Goal: Browse casually

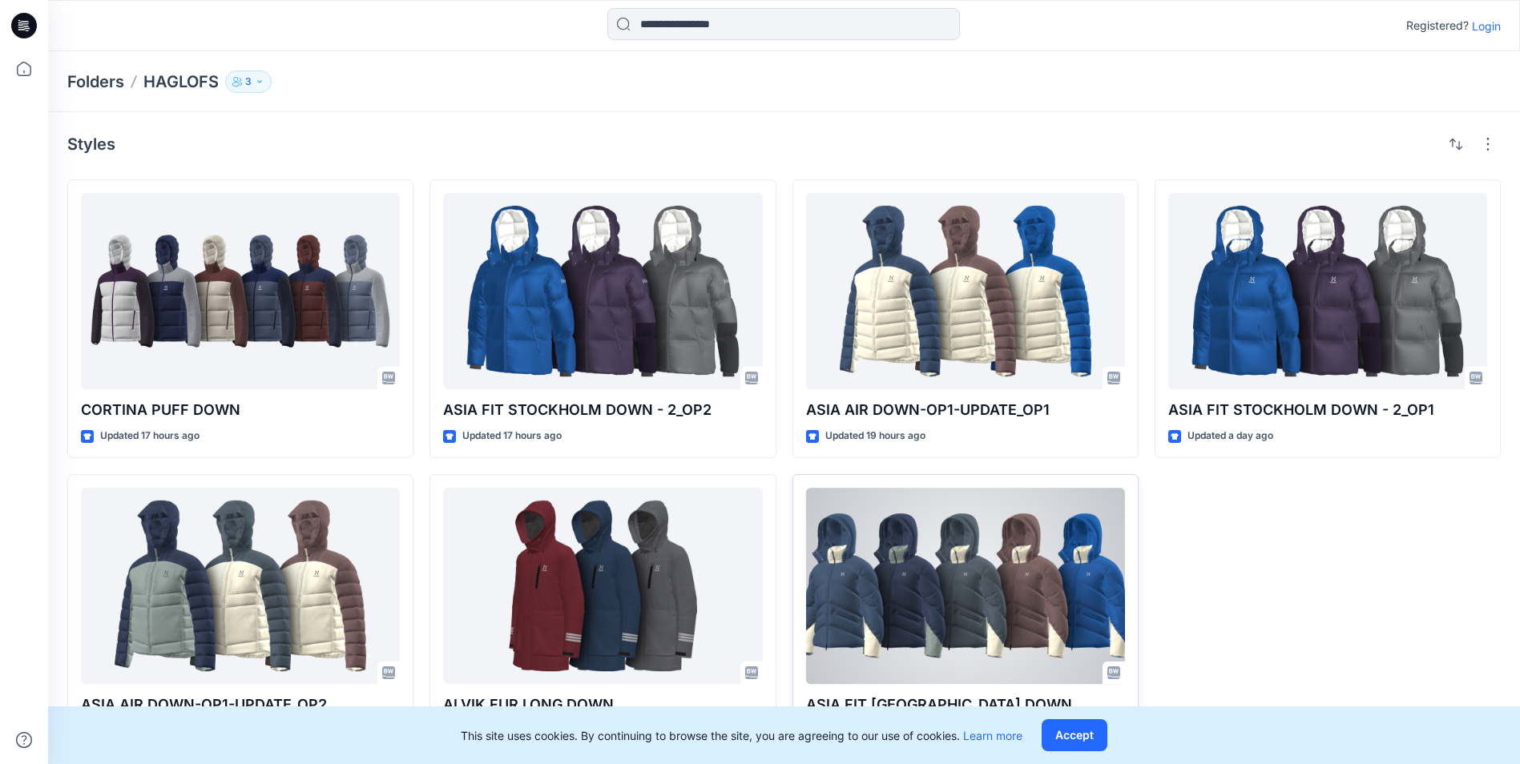
scroll to position [8, 0]
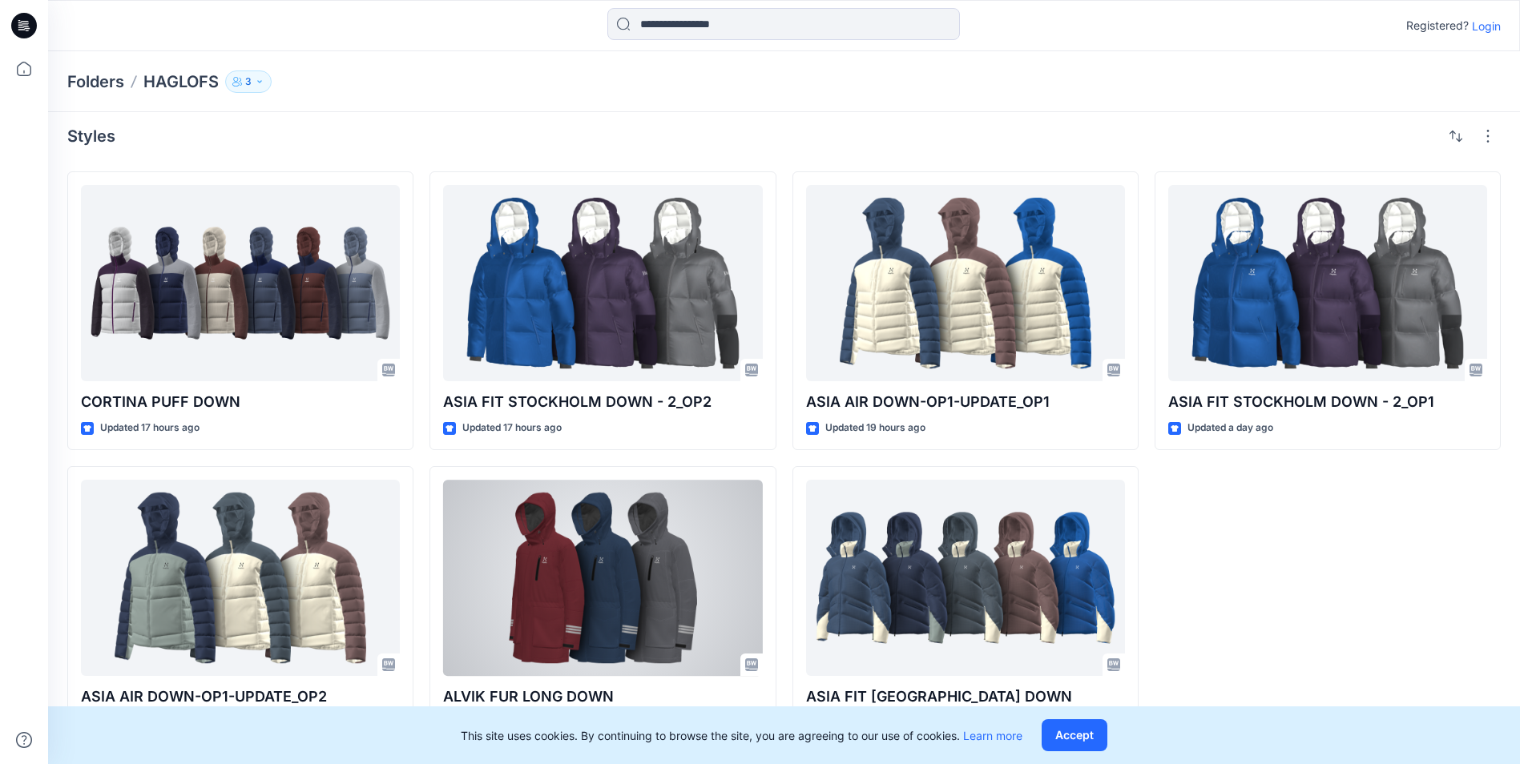
click at [586, 576] on div at bounding box center [602, 578] width 319 height 196
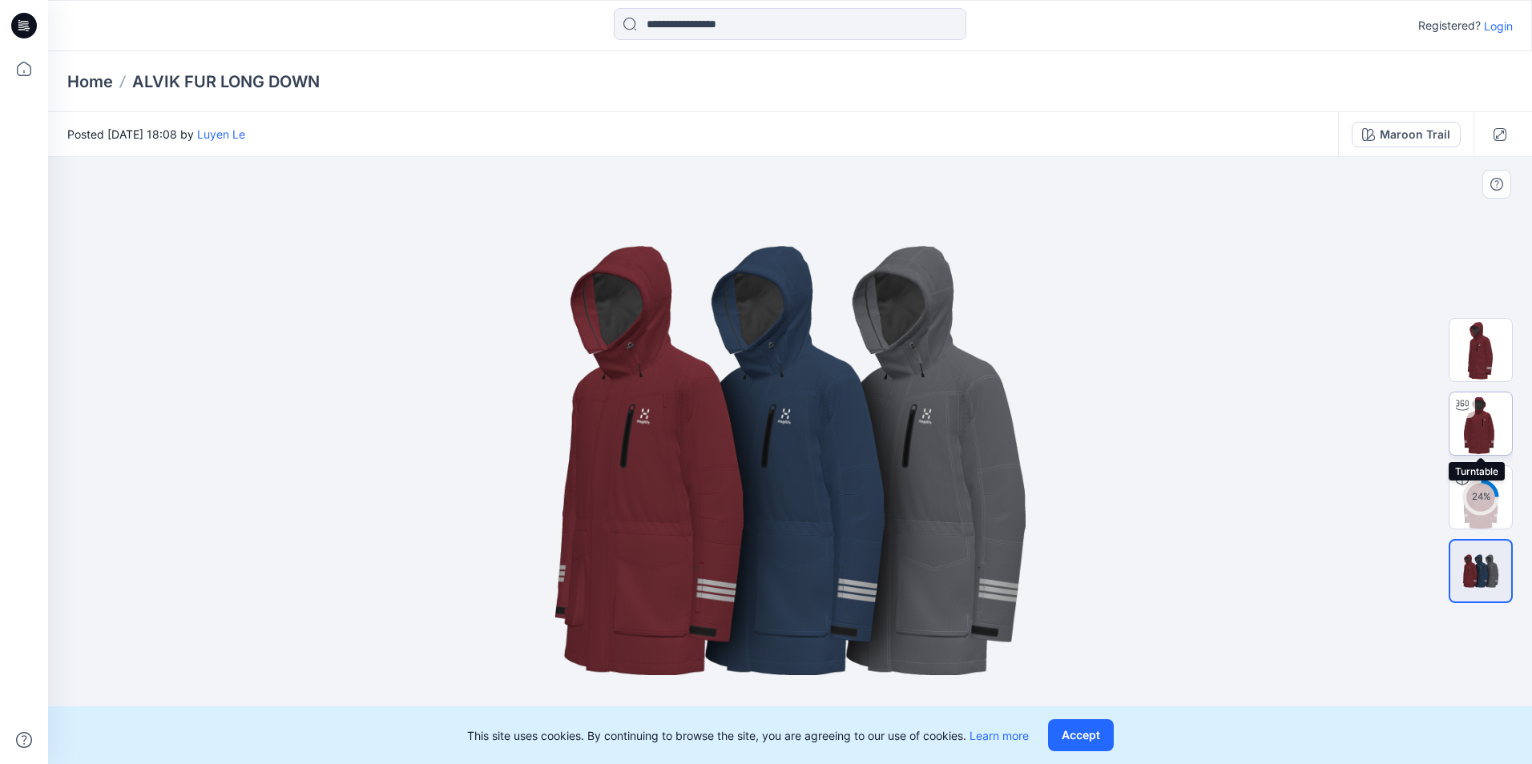
click at [1468, 423] on img at bounding box center [1480, 424] width 62 height 62
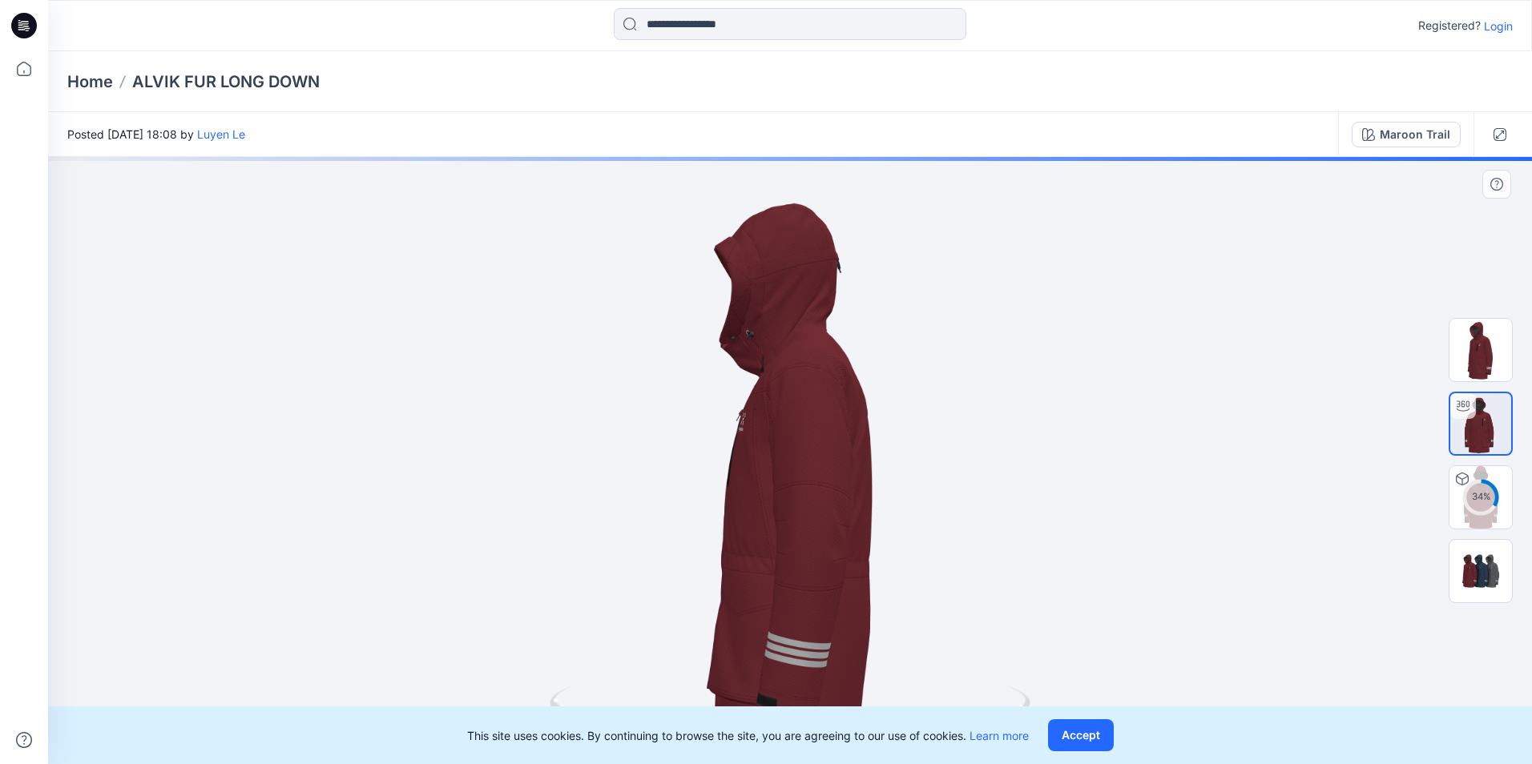
drag, startPoint x: 873, startPoint y: 514, endPoint x: 747, endPoint y: 515, distance: 126.6
click at [747, 515] on div at bounding box center [790, 460] width 1484 height 607
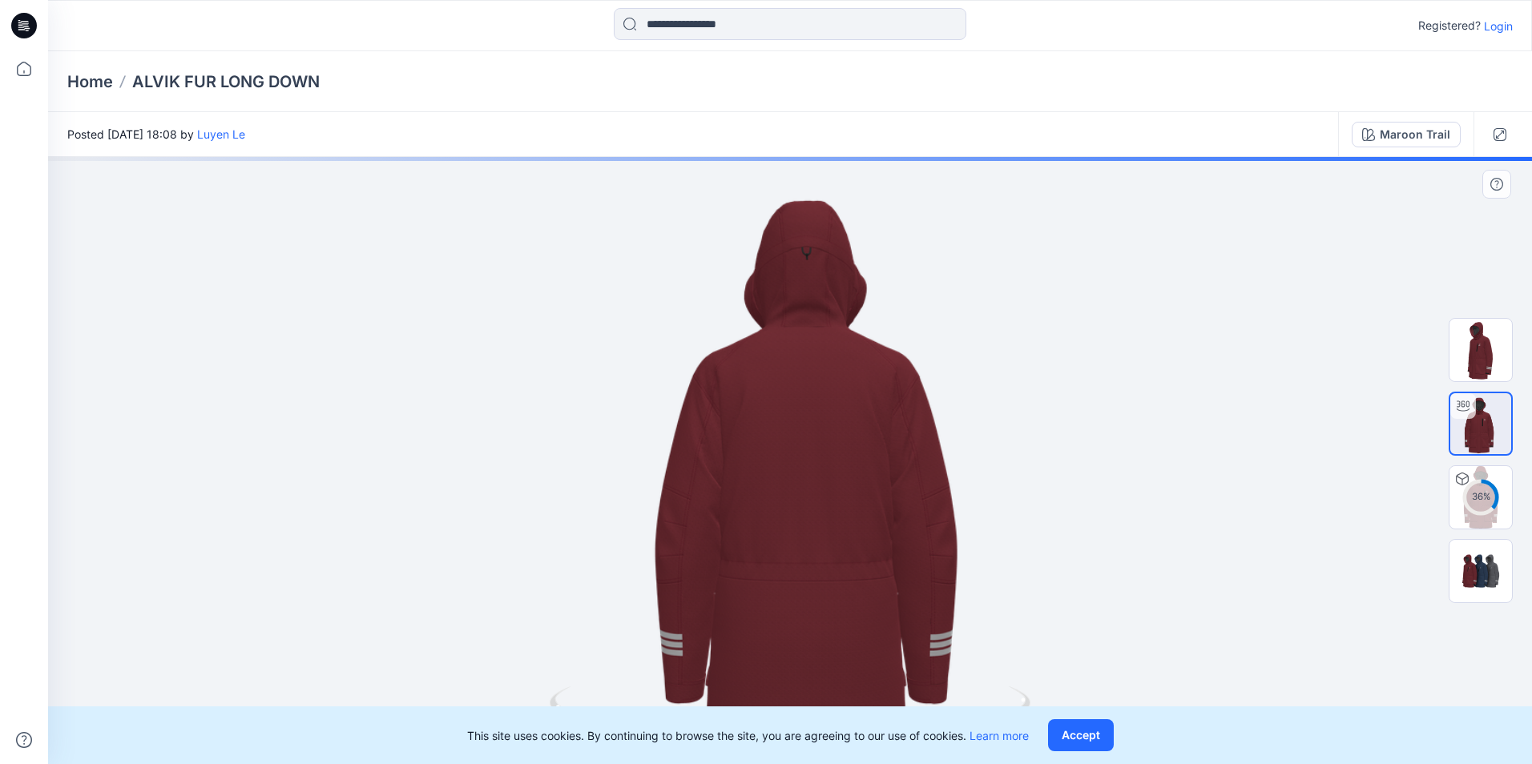
drag, startPoint x: 829, startPoint y: 506, endPoint x: 743, endPoint y: 512, distance: 86.8
click at [743, 512] on div at bounding box center [790, 460] width 1484 height 607
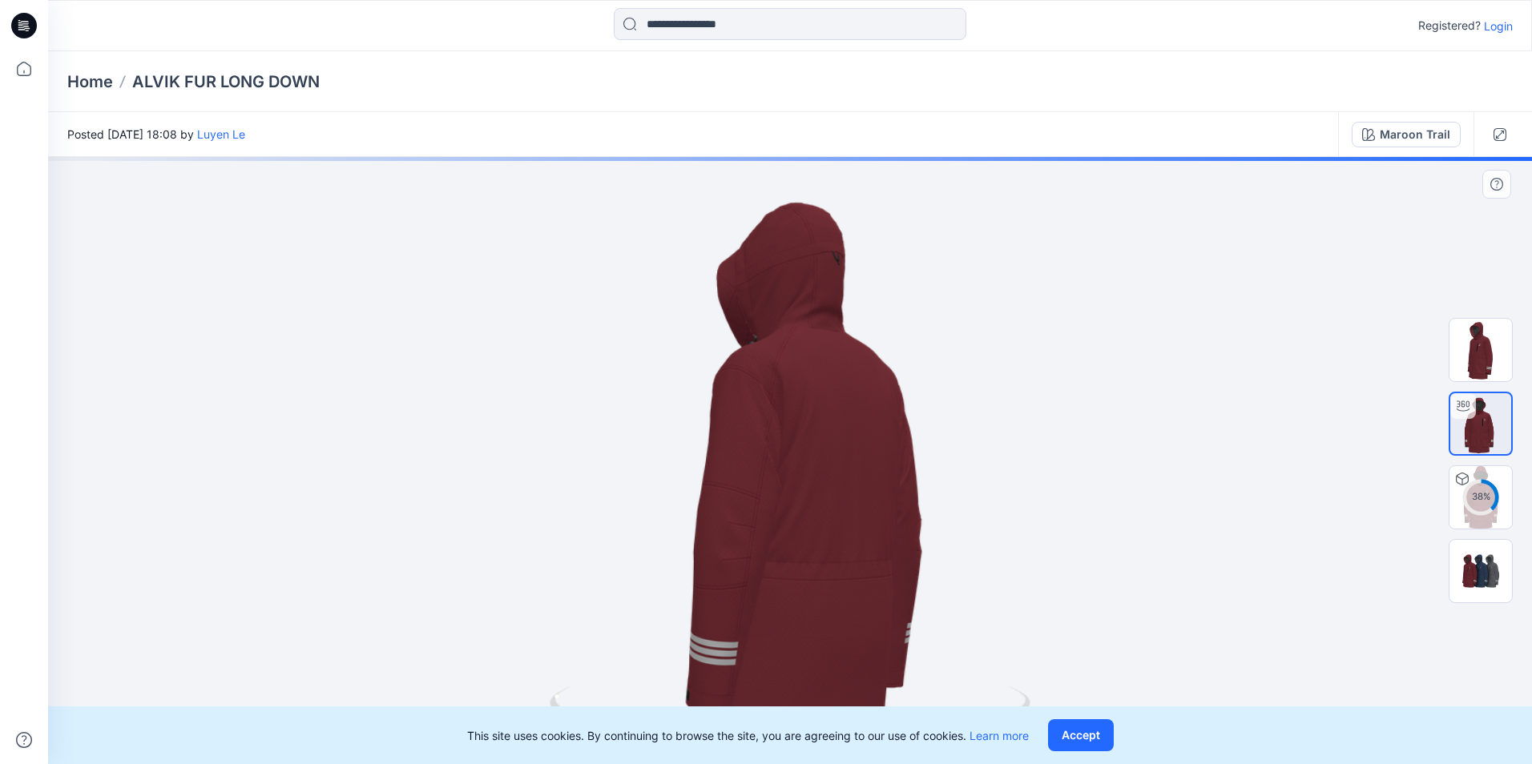
drag, startPoint x: 824, startPoint y: 494, endPoint x: 895, endPoint y: 492, distance: 71.3
click at [895, 492] on div at bounding box center [790, 460] width 1484 height 607
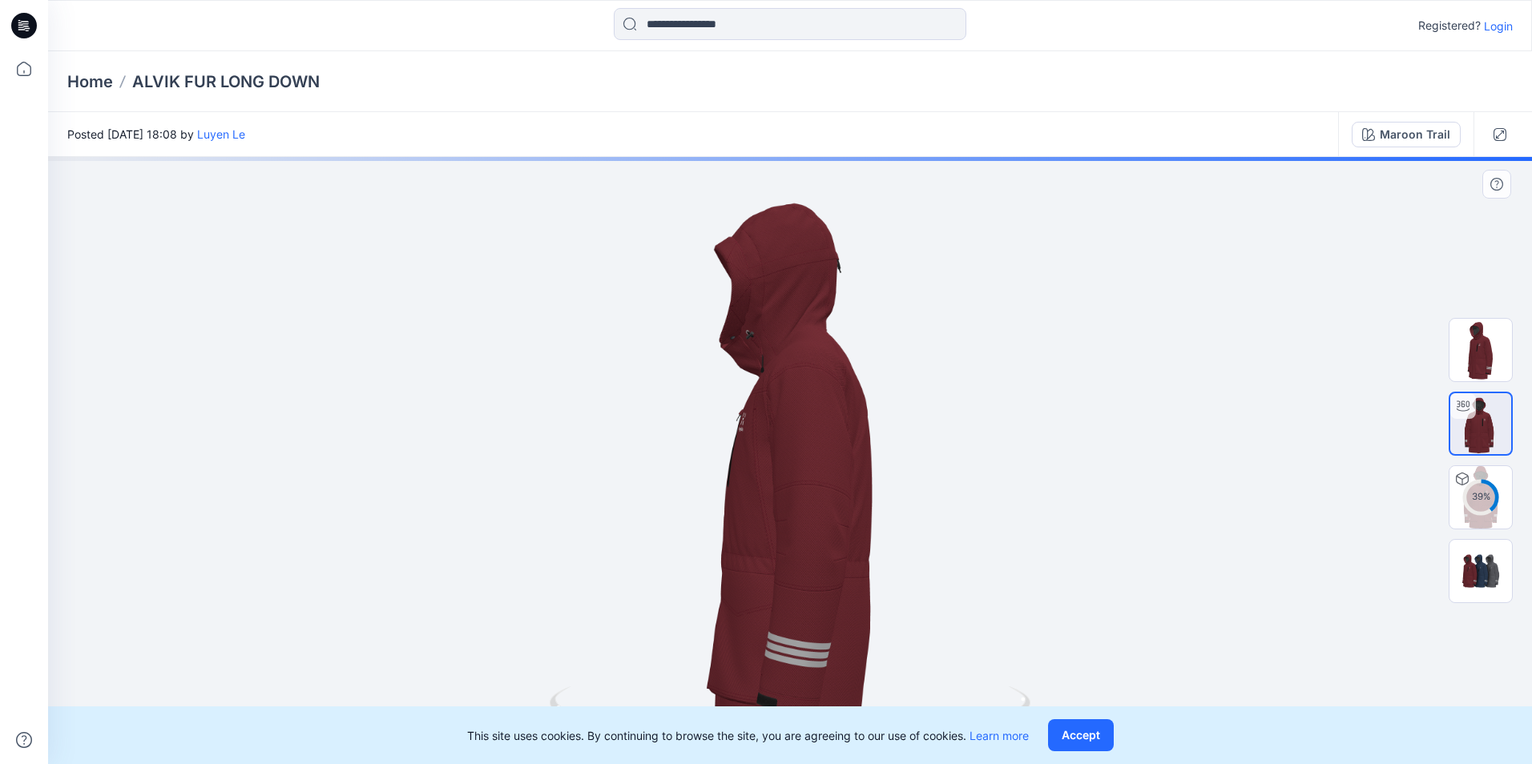
drag, startPoint x: 841, startPoint y: 504, endPoint x: 889, endPoint y: 501, distance: 48.2
click at [889, 501] on div at bounding box center [790, 460] width 1484 height 607
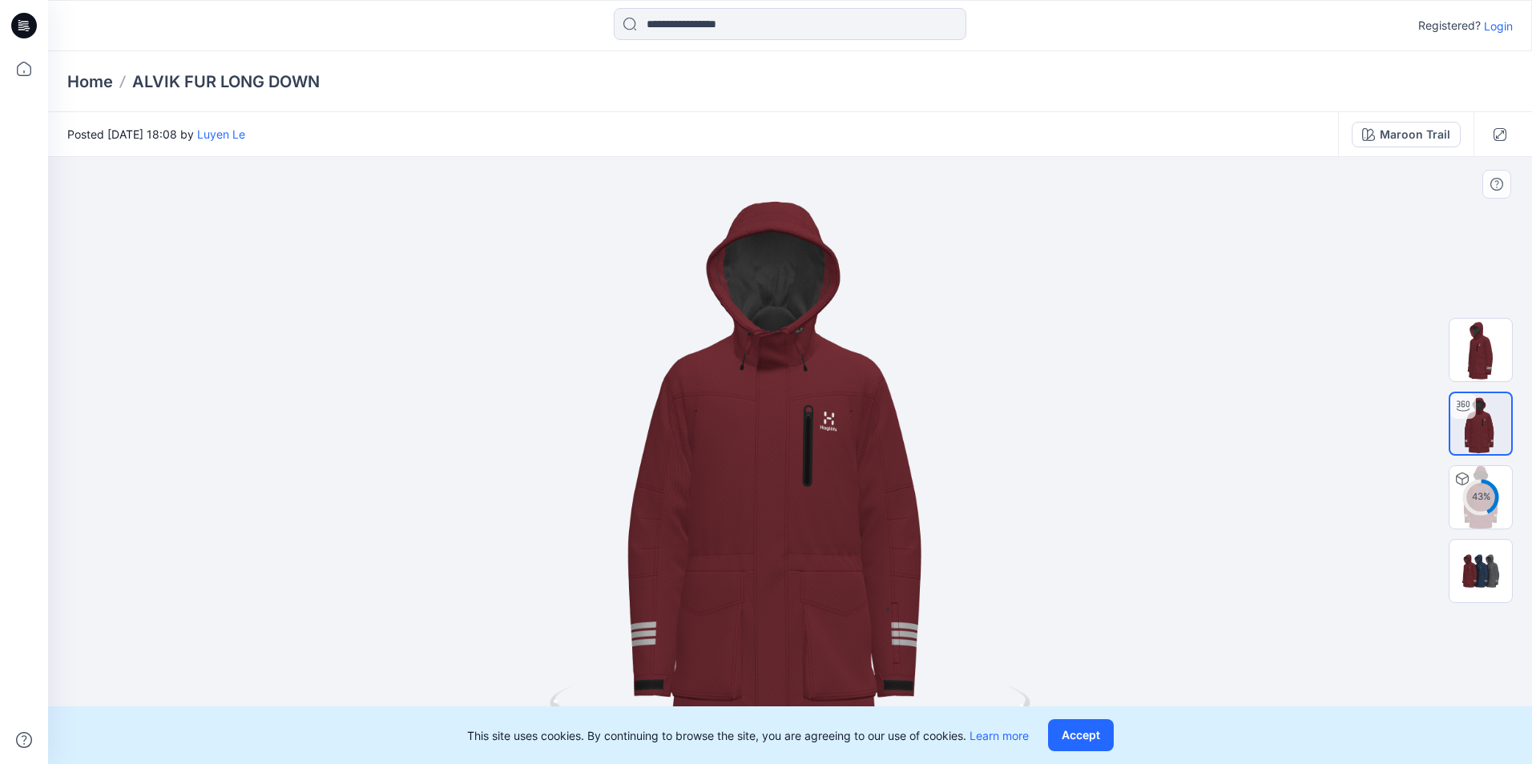
drag, startPoint x: 780, startPoint y: 504, endPoint x: 911, endPoint y: 499, distance: 131.5
click at [911, 499] on div at bounding box center [790, 460] width 1484 height 607
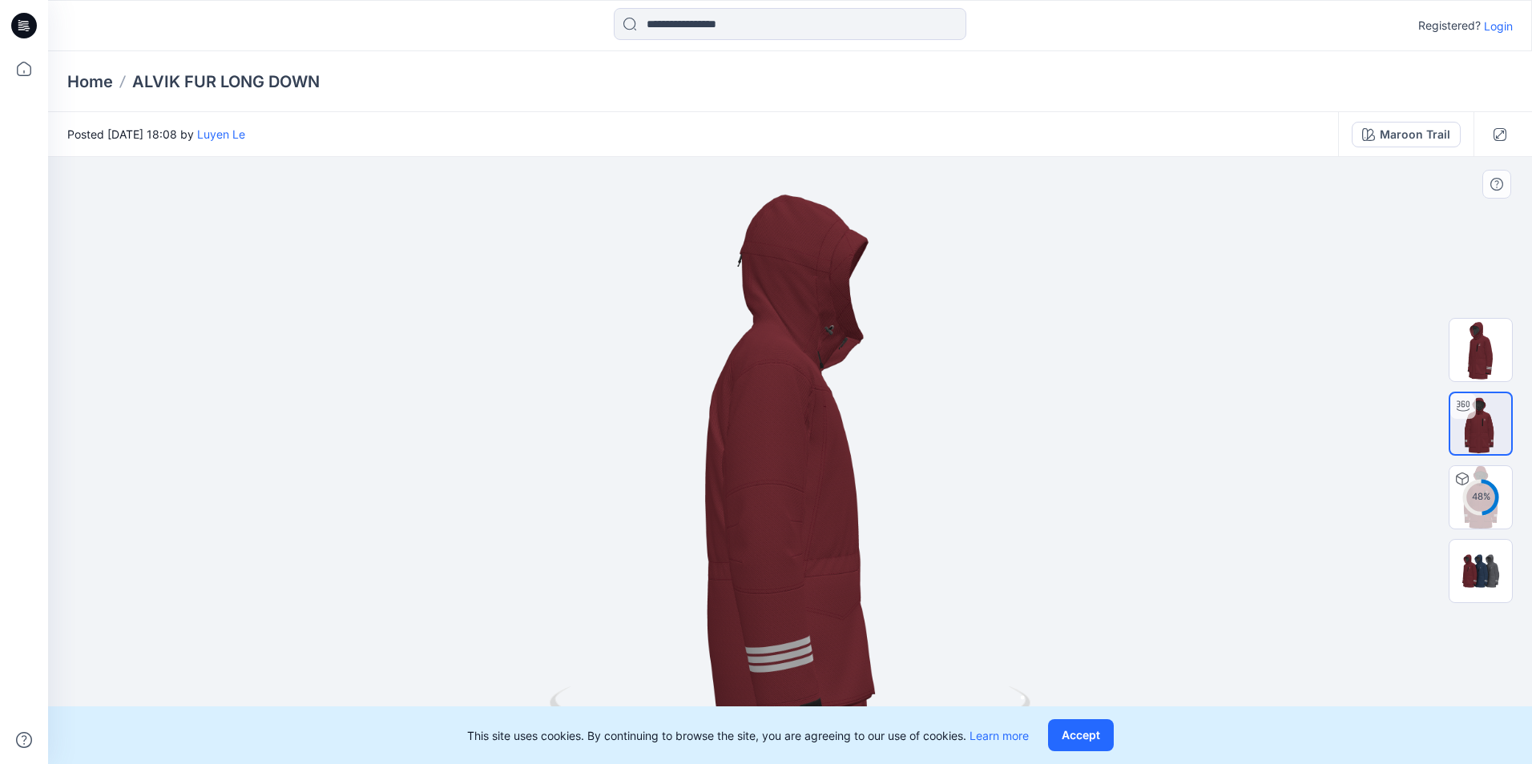
drag, startPoint x: 732, startPoint y: 501, endPoint x: 832, endPoint y: 498, distance: 100.2
click at [832, 498] on div at bounding box center [790, 460] width 1484 height 607
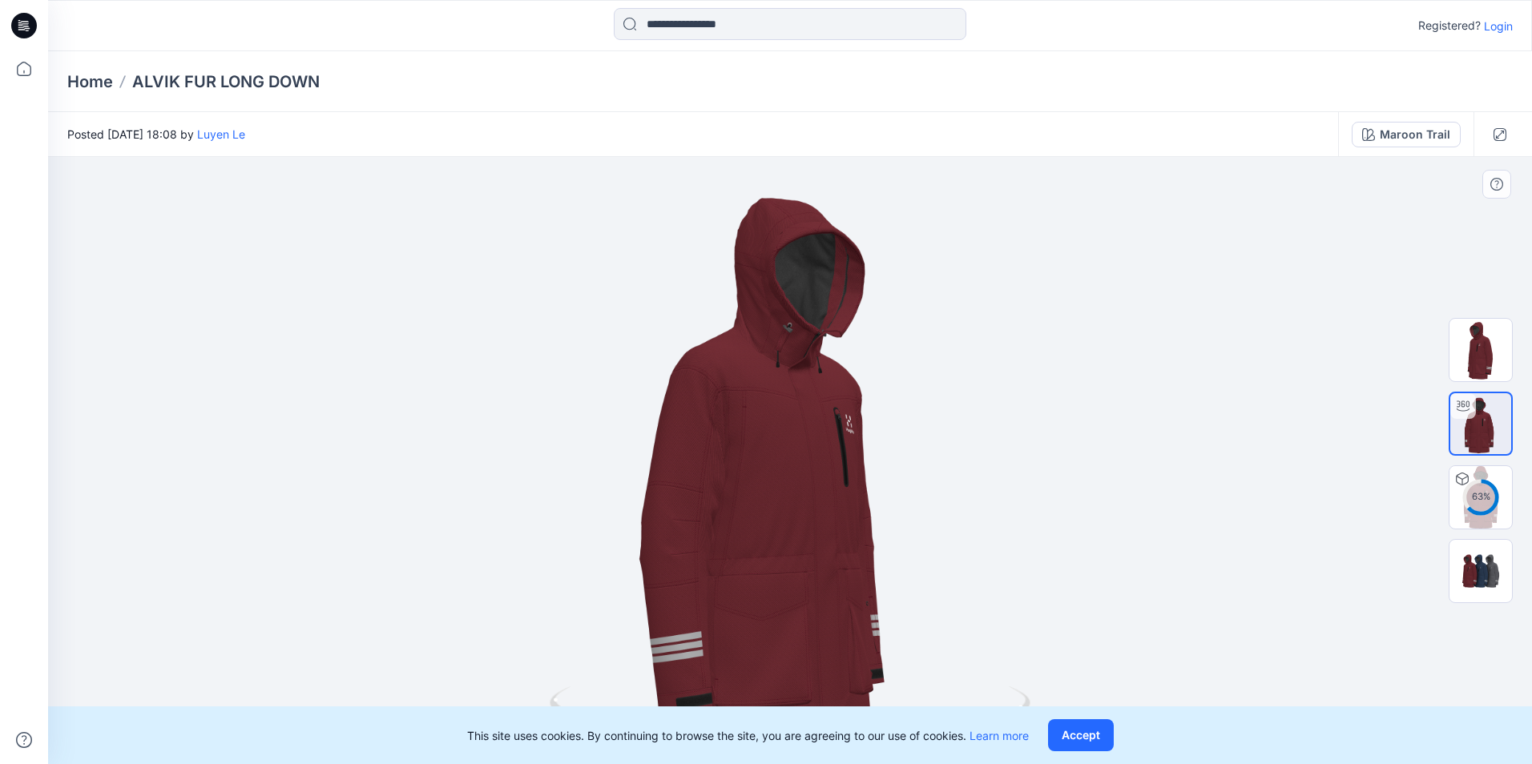
drag, startPoint x: 826, startPoint y: 486, endPoint x: 785, endPoint y: 489, distance: 41.0
click at [785, 489] on div at bounding box center [790, 460] width 1484 height 607
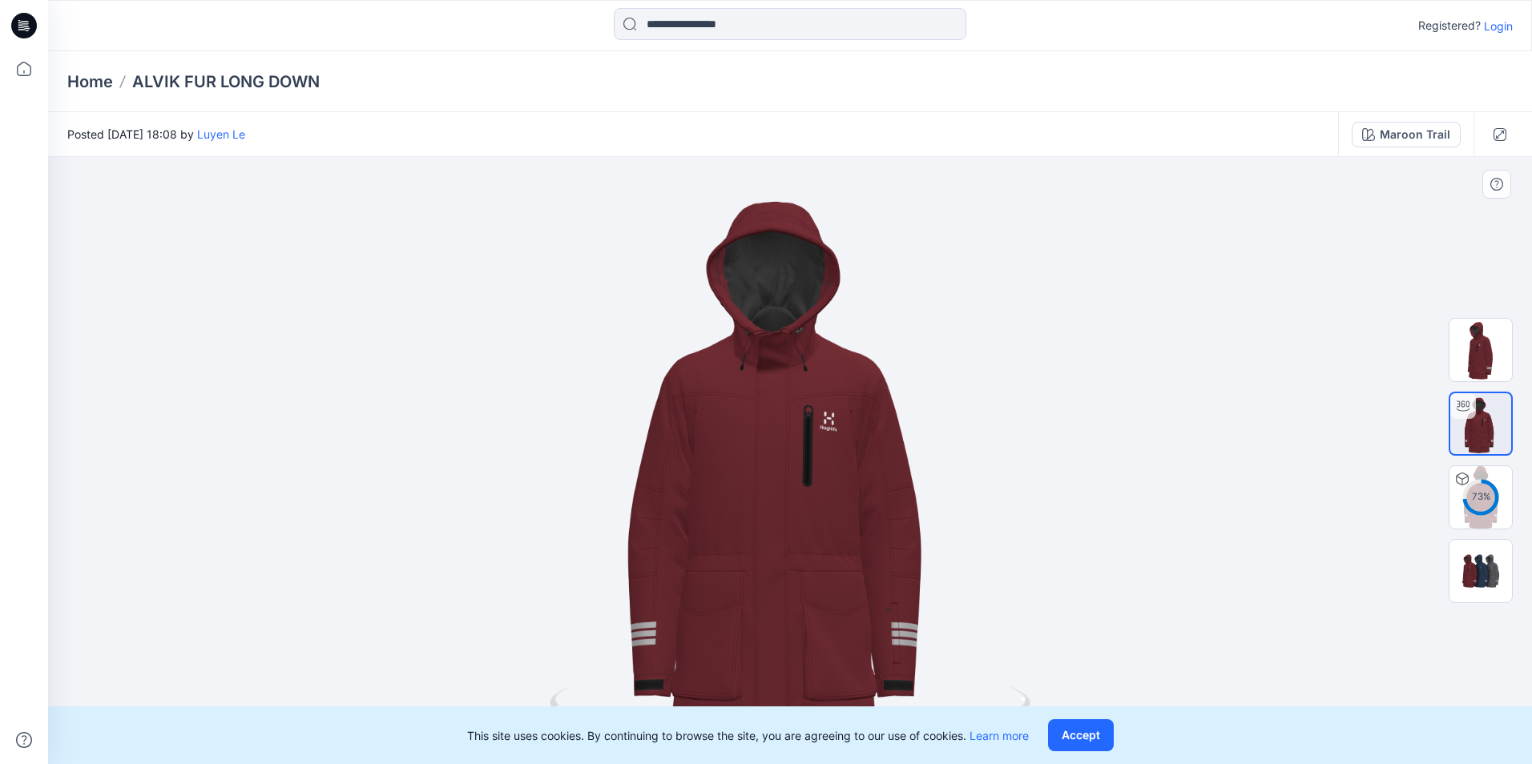
drag, startPoint x: 820, startPoint y: 518, endPoint x: 785, endPoint y: 522, distance: 35.5
click at [785, 522] on div at bounding box center [790, 460] width 1484 height 607
drag, startPoint x: 782, startPoint y: 518, endPoint x: 784, endPoint y: 463, distance: 55.3
click at [784, 463] on div at bounding box center [790, 460] width 1484 height 607
drag, startPoint x: 794, startPoint y: 518, endPoint x: 800, endPoint y: 388, distance: 129.9
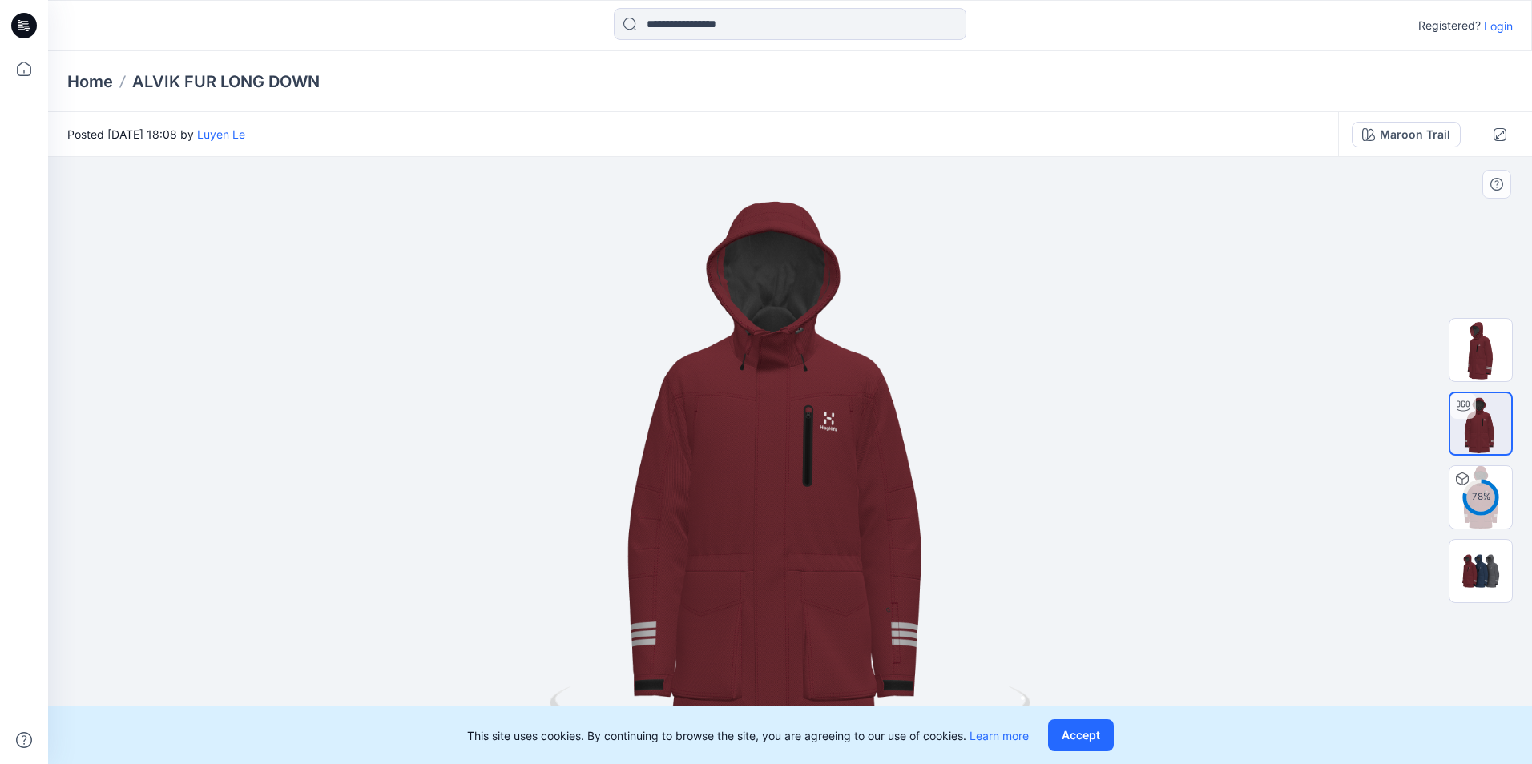
click at [800, 413] on div at bounding box center [790, 460] width 1484 height 607
drag, startPoint x: 796, startPoint y: 372, endPoint x: 796, endPoint y: 419, distance: 47.3
click at [796, 419] on div at bounding box center [790, 460] width 1484 height 607
click at [1479, 502] on img at bounding box center [1480, 497] width 62 height 62
